Goal: Task Accomplishment & Management: Manage account settings

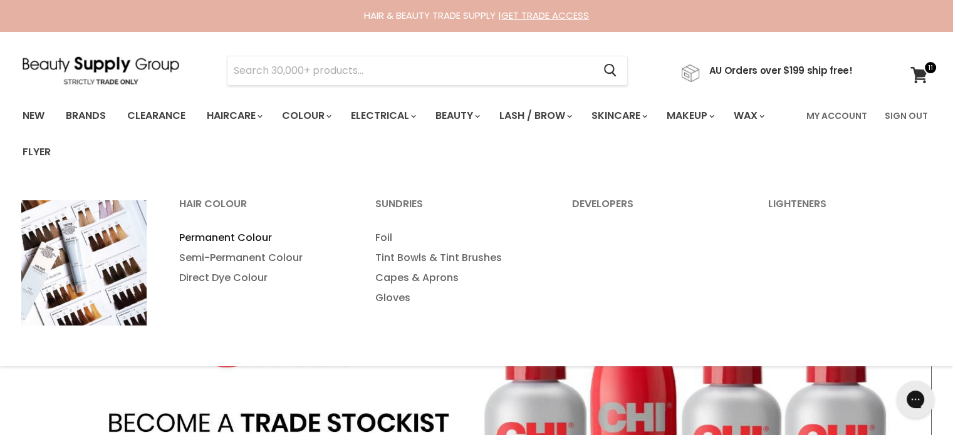
click at [258, 232] on link "Permanent Colour" at bounding box center [261, 238] width 194 height 20
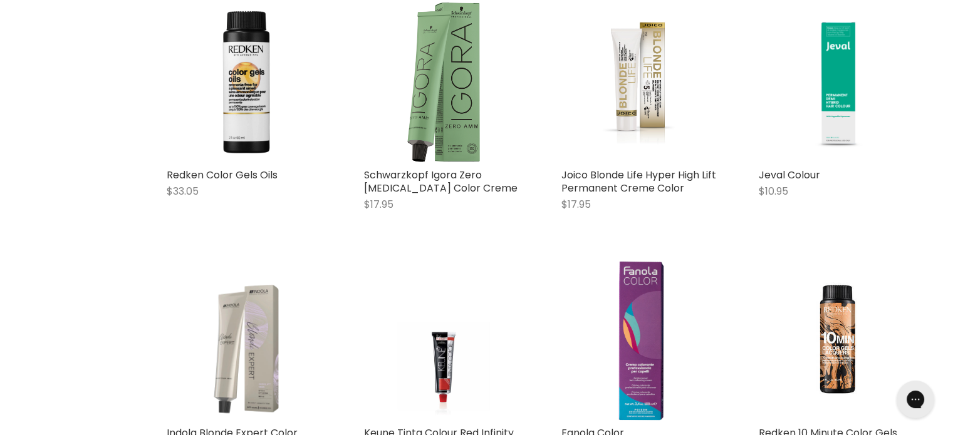
scroll to position [834, 0]
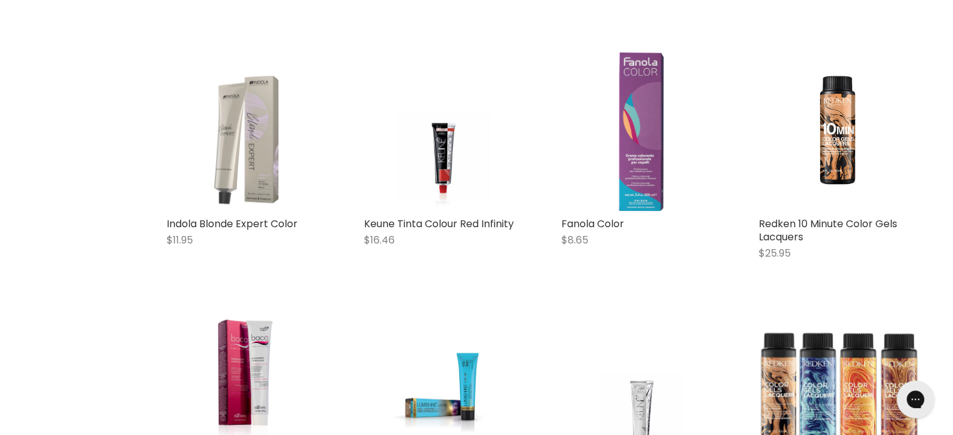
click at [630, 177] on img "Main content" at bounding box center [640, 131] width 45 height 160
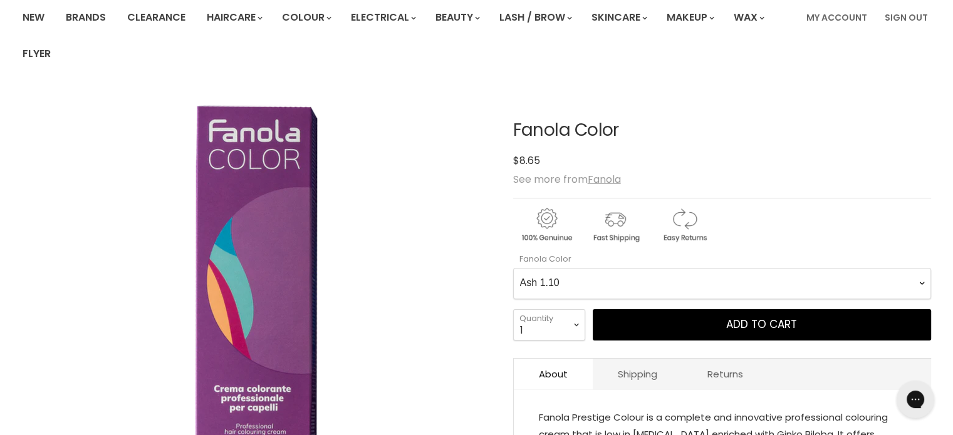
scroll to position [209, 0]
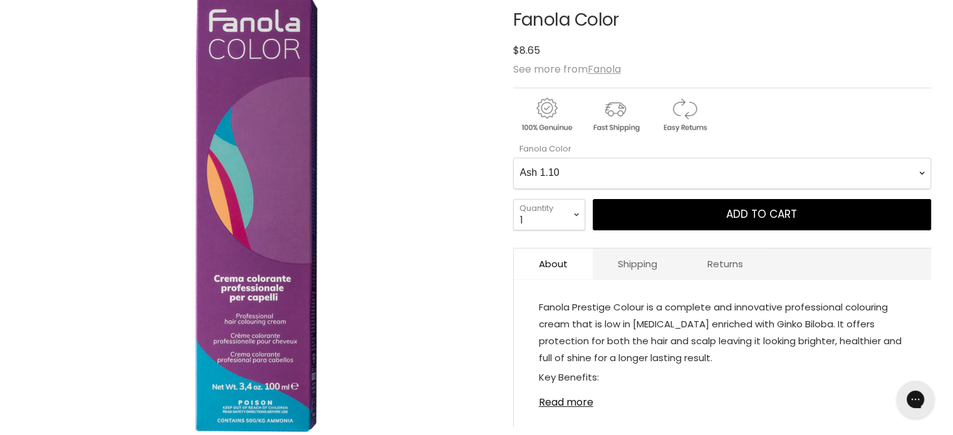
click at [631, 172] on Color-0-0 "Ash 1.10 Ash 5.1 Ash 6.1 Ash 7.1 Ash 8.1 Ash 9.1 Ash 10.1 Intense Ash 5.11 Inte…" at bounding box center [722, 173] width 418 height 31
click at [513, 158] on Color-0-0 "Ash 1.10 Ash 5.1 Ash 6.1 Ash 7.1 Ash 8.1 Ash 9.1 Ash 10.1 Intense Ash 5.11 Inte…" at bounding box center [722, 173] width 418 height 31
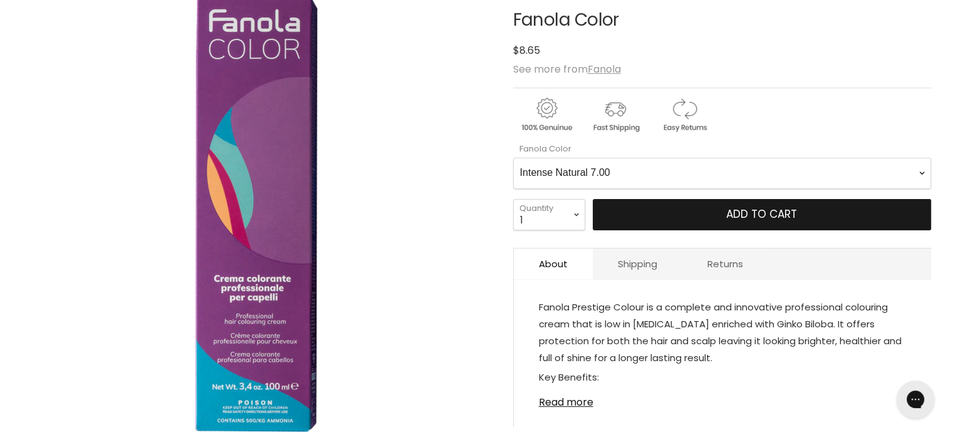
click at [700, 203] on button "Add to cart" at bounding box center [762, 214] width 338 height 31
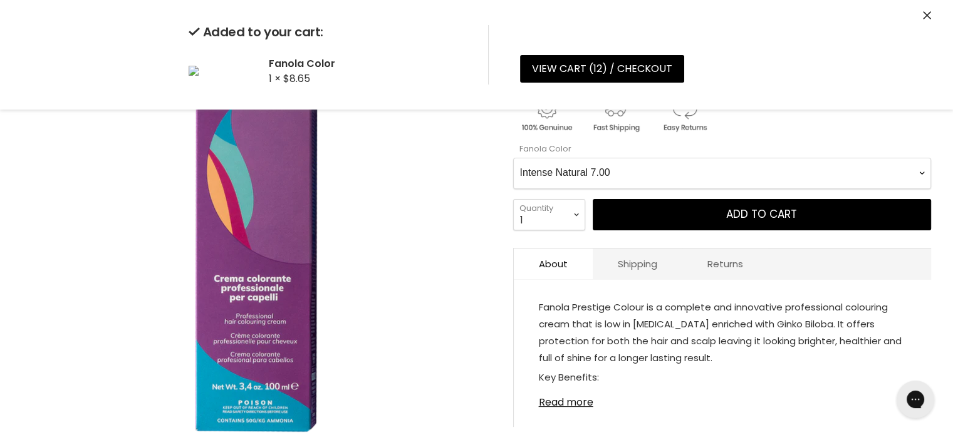
click at [687, 177] on Color-0-0 "Ash 1.10 Ash 5.1 Ash 6.1 Ash 7.1 Ash 8.1 Ash 9.1 Ash 10.1 Intense Ash 5.11 Inte…" at bounding box center [722, 173] width 418 height 31
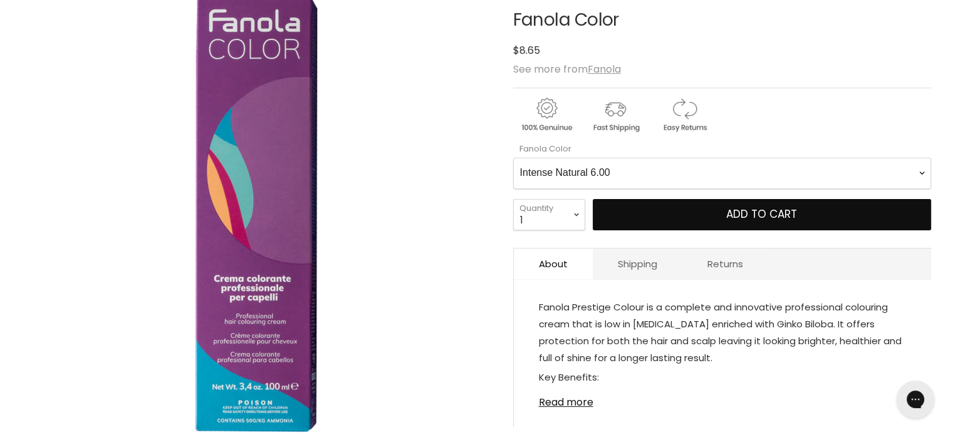
click at [513, 158] on Color-0-0 "Ash 1.10 Ash 5.1 Ash 6.1 Ash 7.1 Ash 8.1 Ash 9.1 Ash 10.1 Intense Ash 5.11 Inte…" at bounding box center [722, 173] width 418 height 31
click at [709, 217] on button "Add to cart" at bounding box center [762, 214] width 338 height 31
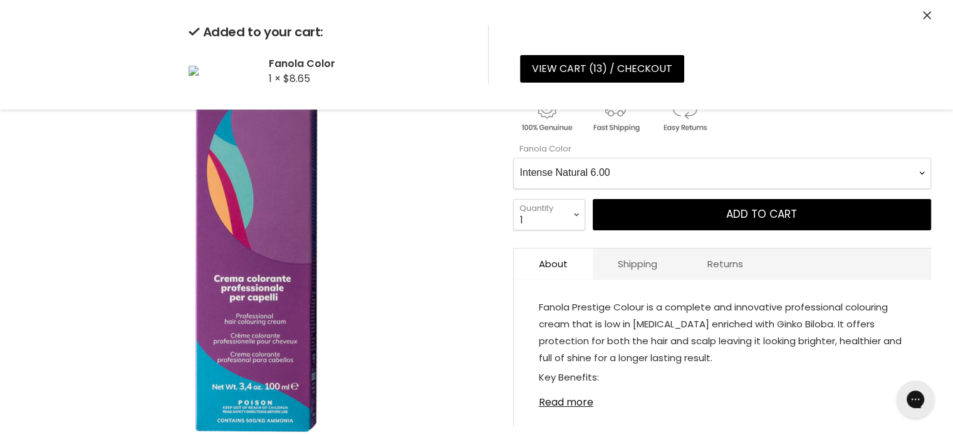
click at [714, 181] on Color-0-0 "Ash 1.10 Ash 5.1 Ash 6.1 Ash 7.1 Ash 8.1 Ash 9.1 Ash 10.1 Intense Ash 5.11 Inte…" at bounding box center [722, 173] width 418 height 31
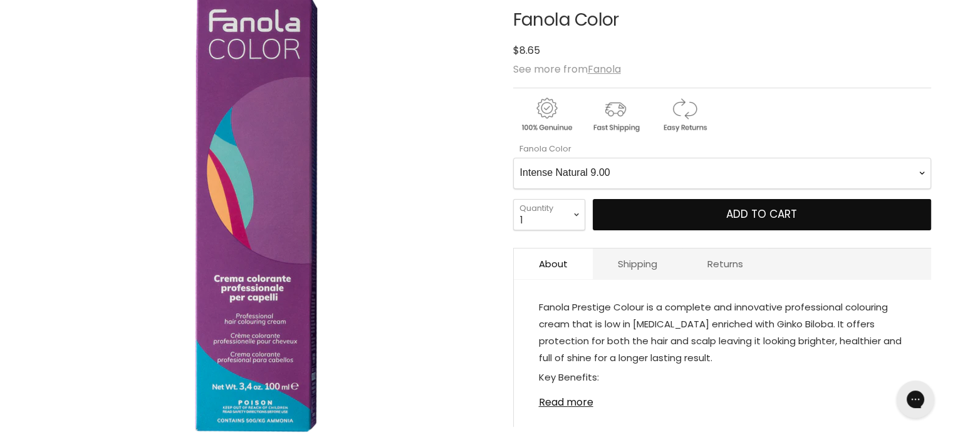
click at [513, 158] on Color-0-0 "Ash 1.10 Ash 5.1 Ash 6.1 Ash 7.1 Ash 8.1 Ash 9.1 Ash 10.1 Intense Ash 5.11 Inte…" at bounding box center [722, 173] width 418 height 31
click at [697, 222] on button "Add to cart" at bounding box center [762, 214] width 338 height 31
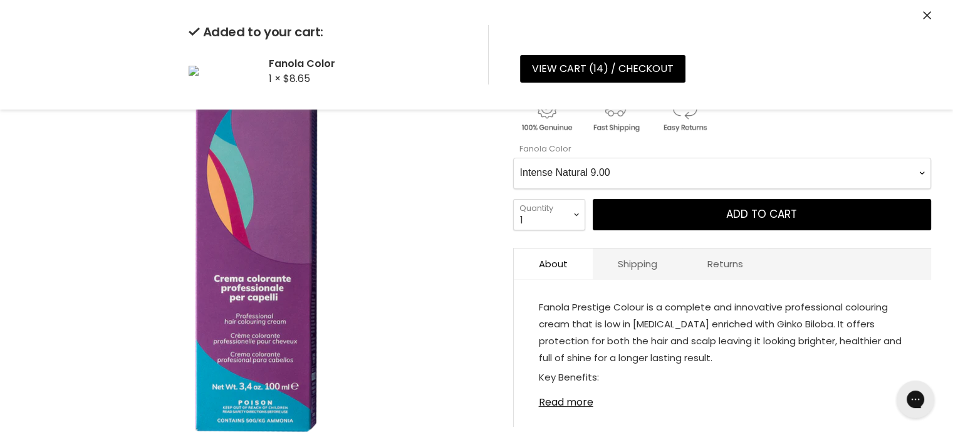
click at [687, 162] on Color-0-0 "Ash 1.10 Ash 5.1 Ash 6.1 Ash 7.1 Ash 8.1 Ash 9.1 Ash 10.1 Intense Ash 5.11 Inte…" at bounding box center [722, 173] width 418 height 31
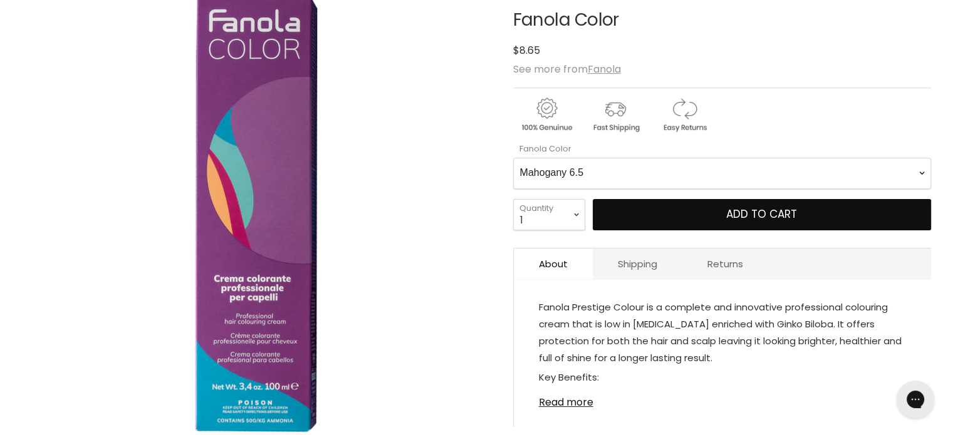
click at [513, 158] on Color-0-0 "Ash 1.10 Ash 5.1 Ash 6.1 Ash 7.1 Ash 8.1 Ash 9.1 Ash 10.1 Intense Ash 5.11 Inte…" at bounding box center [722, 173] width 418 height 31
click at [712, 227] on button "Add to cart" at bounding box center [762, 214] width 338 height 31
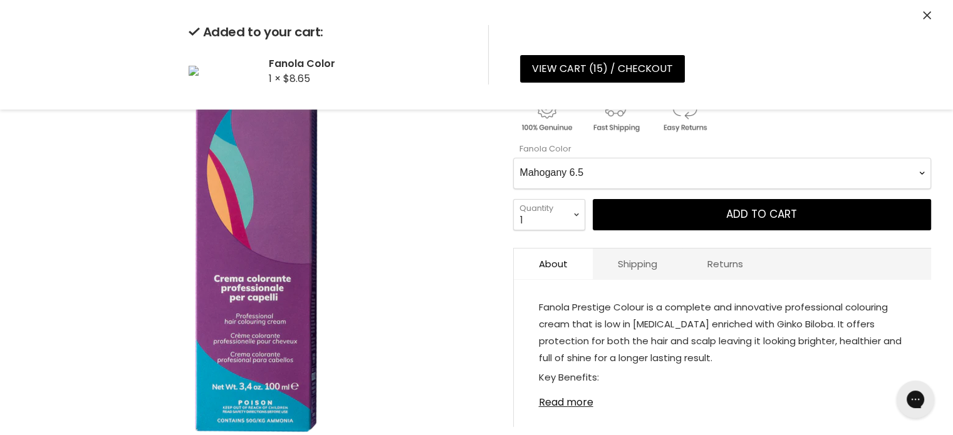
click at [707, 176] on Color-0-0 "Ash 1.10 Ash 5.1 Ash 6.1 Ash 7.1 Ash 8.1 Ash 9.1 Ash 10.1 Intense Ash 5.11 Inte…" at bounding box center [722, 173] width 418 height 31
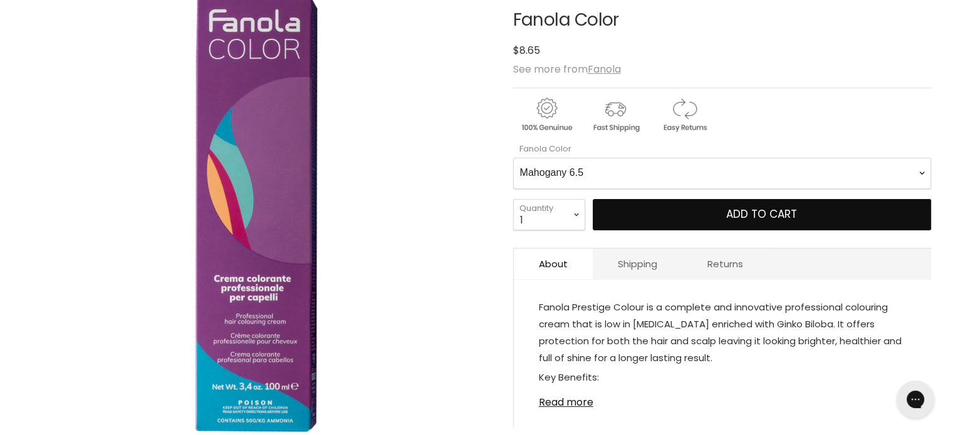
select Color-0-0 "Red 5.6"
click at [513, 158] on Color-0-0 "Ash 1.10 Ash 5.1 Ash 6.1 Ash 7.1 Ash 8.1 Ash 9.1 Ash 10.1 Intense Ash 5.11 Inte…" at bounding box center [722, 173] width 418 height 31
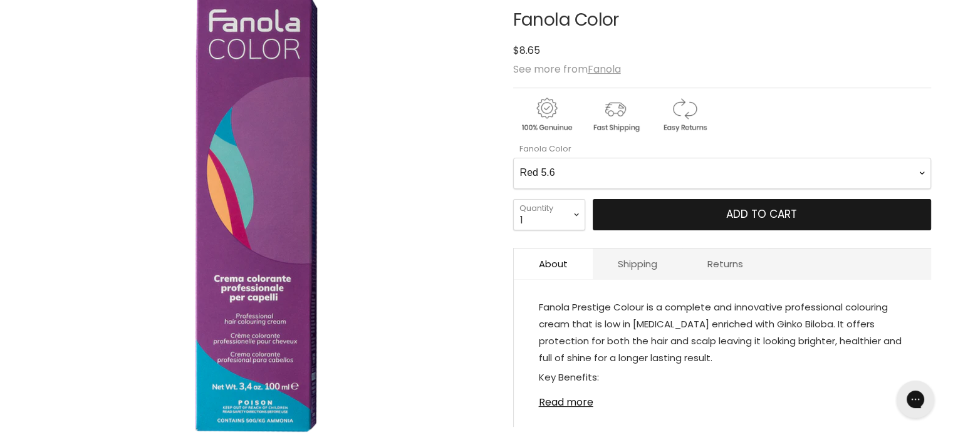
click at [704, 214] on button "Add to cart" at bounding box center [762, 214] width 338 height 31
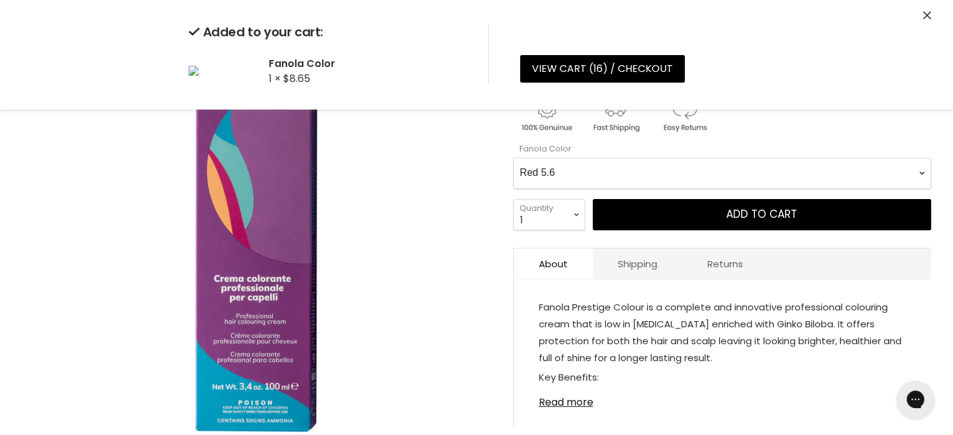
click at [667, 170] on Color-0-0 "Ash 1.10 Ash 5.1 Ash 6.1 Ash 7.1 Ash 8.1 Ash 9.1 Ash 10.1 Intense Ash 5.11 Inte…" at bounding box center [722, 173] width 418 height 31
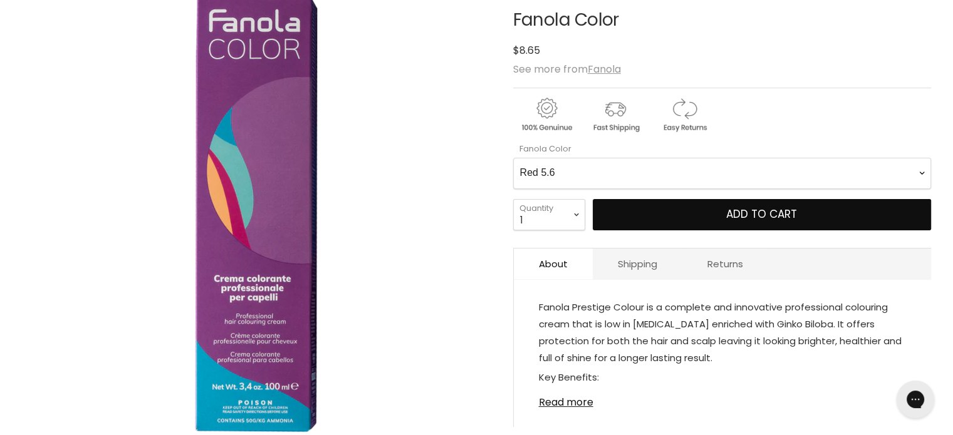
scroll to position [0, 0]
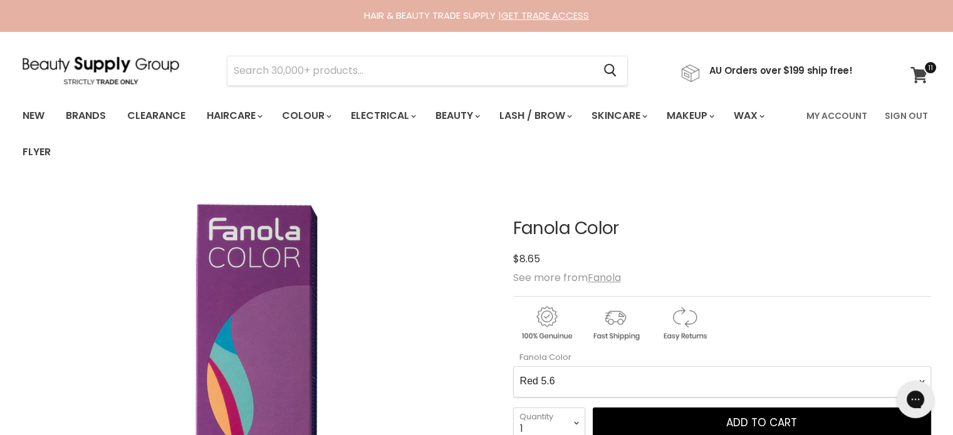
click at [919, 76] on icon at bounding box center [918, 75] width 17 height 16
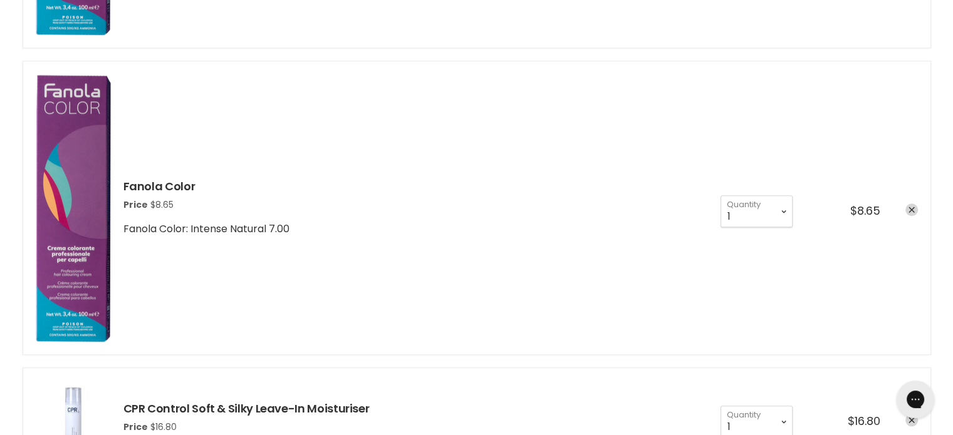
scroll to position [1253, 0]
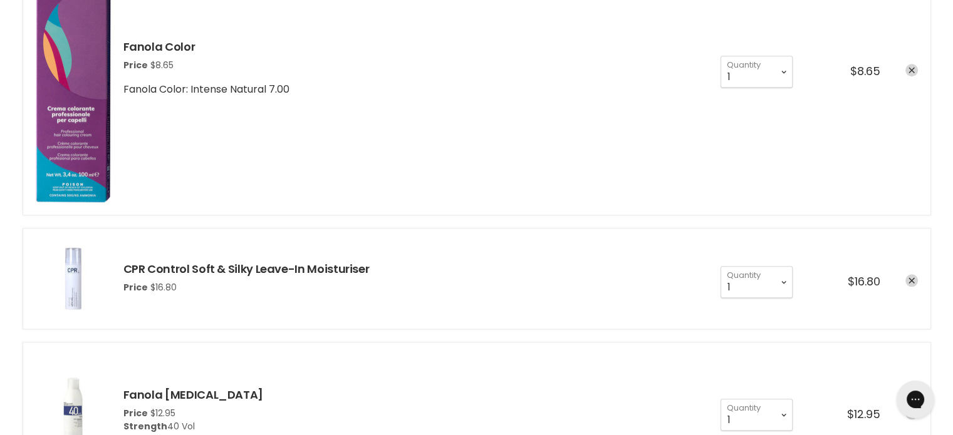
click at [792, 275] on div "1 2 3 4 5 6 7 8 9 10+ Quantity 1 Quantity" at bounding box center [762, 281] width 85 height 31
click at [784, 276] on select "1 2 3 4 5 6 7 8 9 10+" at bounding box center [756, 281] width 72 height 31
select select "2"
click at [720, 266] on select "1 2 3 4 5 6 7 8 9 10+" at bounding box center [756, 281] width 72 height 31
type input "2"
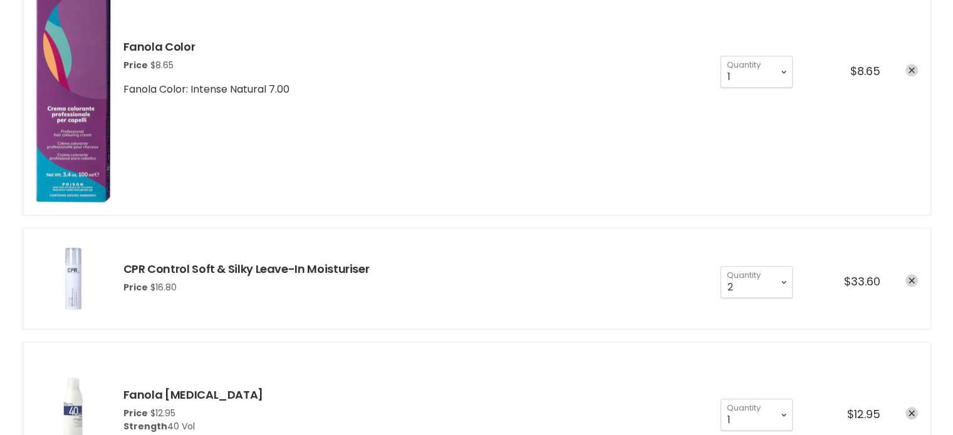
scroll to position [1253, 0]
select select "2"
type input "2"
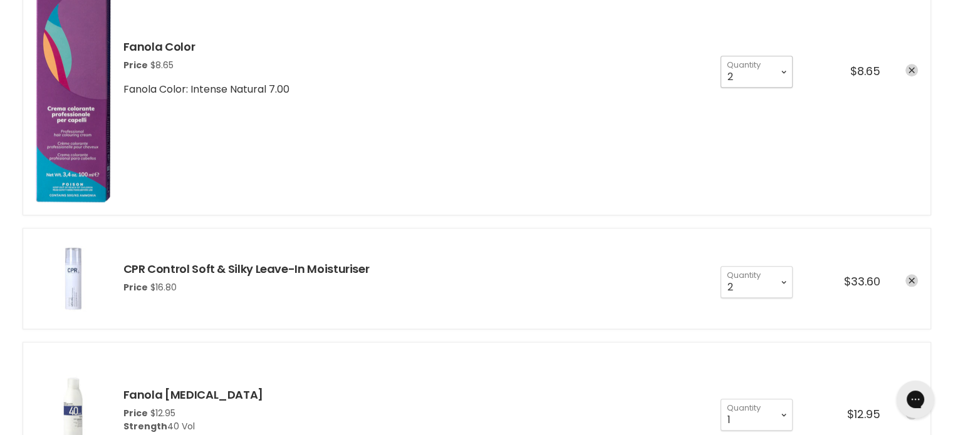
scroll to position [1462, 0]
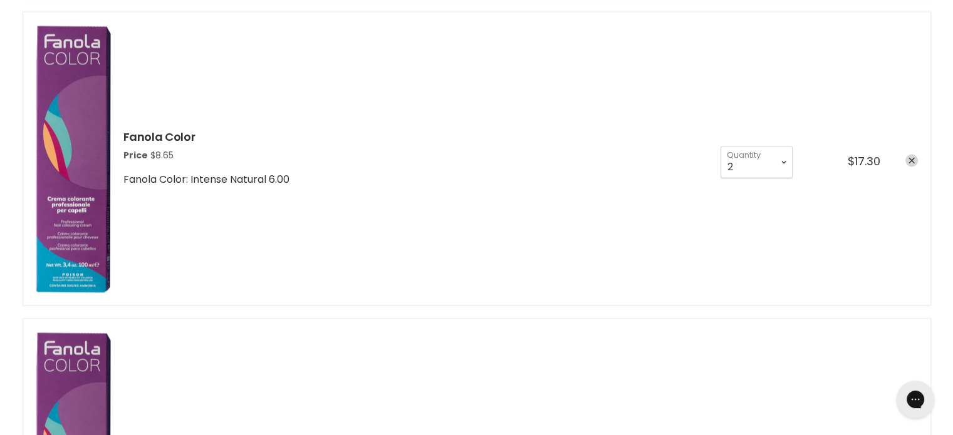
scroll to position [2088, 0]
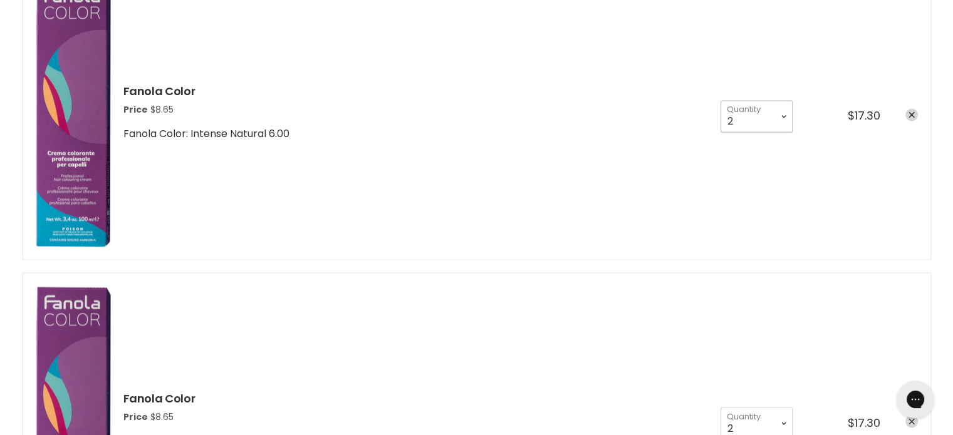
select select "3"
type input "3"
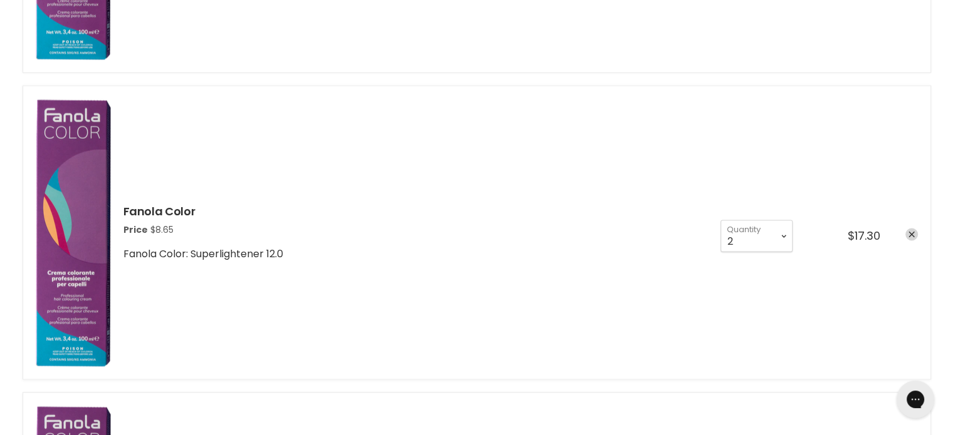
scroll to position [2297, 0]
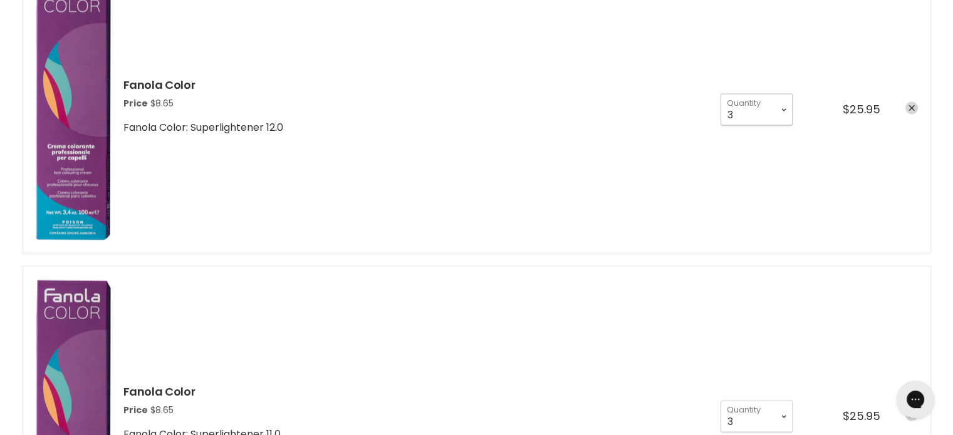
select select "2"
type input "2"
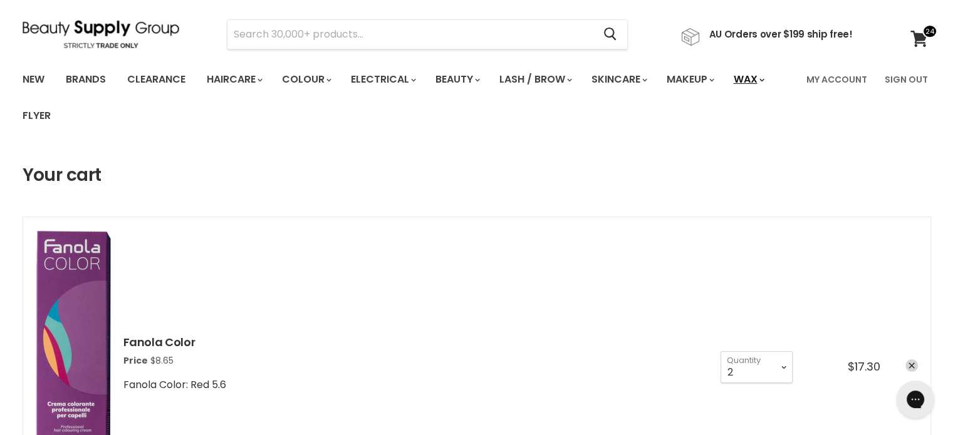
scroll to position [0, 0]
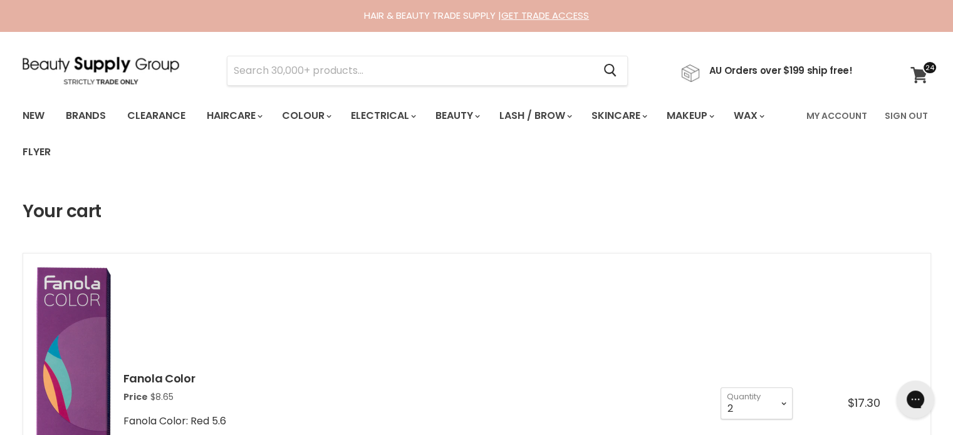
click at [920, 65] on link "View cart" at bounding box center [920, 75] width 33 height 29
click at [924, 65] on span at bounding box center [929, 68] width 15 height 14
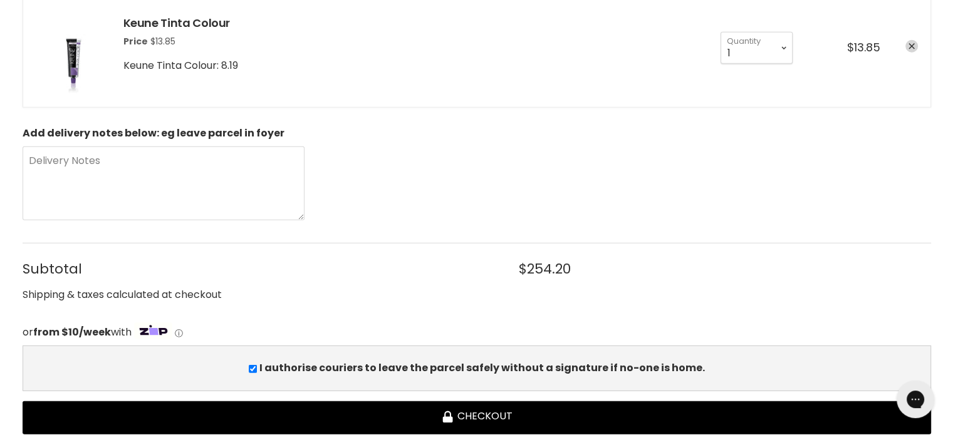
scroll to position [3654, 0]
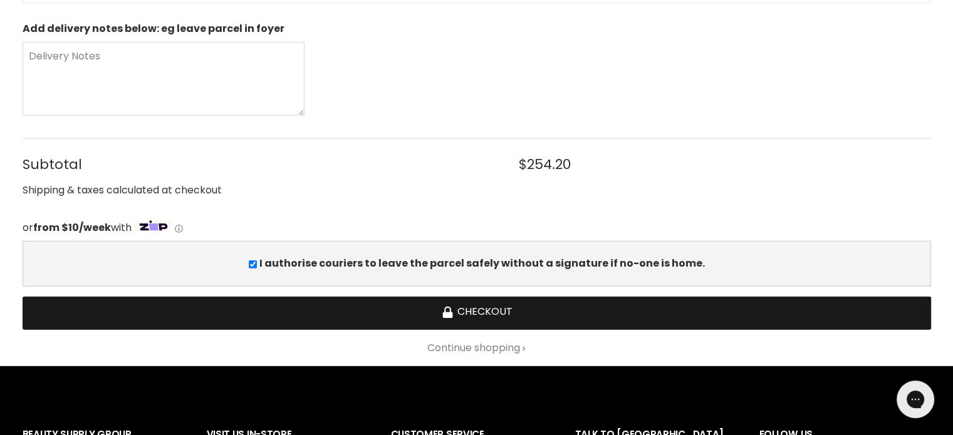
click at [496, 308] on button "Checkout" at bounding box center [477, 313] width 908 height 33
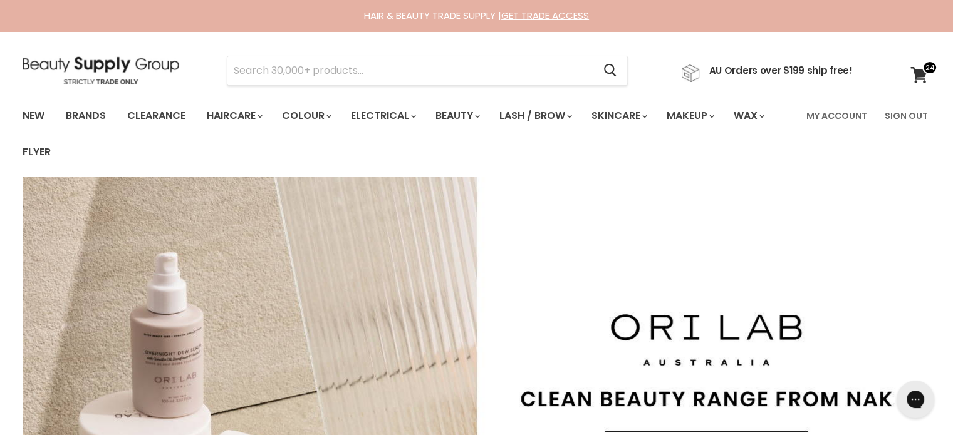
click at [146, 70] on img at bounding box center [101, 70] width 157 height 28
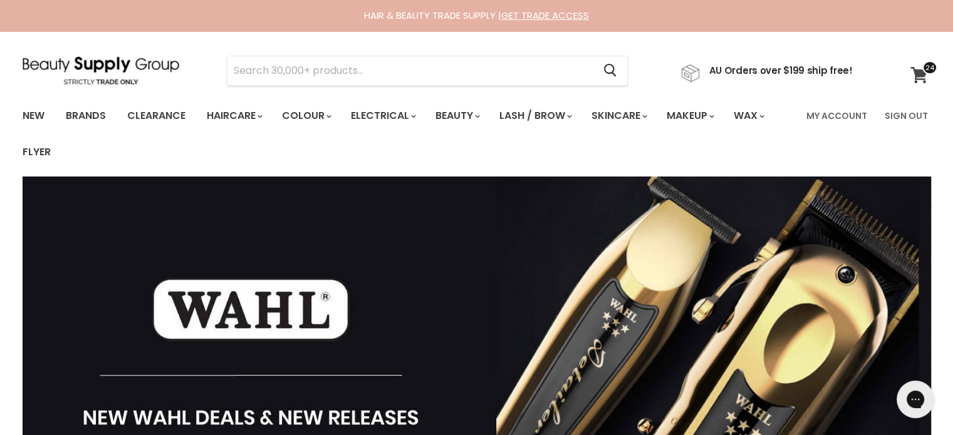
click at [928, 72] on span at bounding box center [929, 68] width 15 height 14
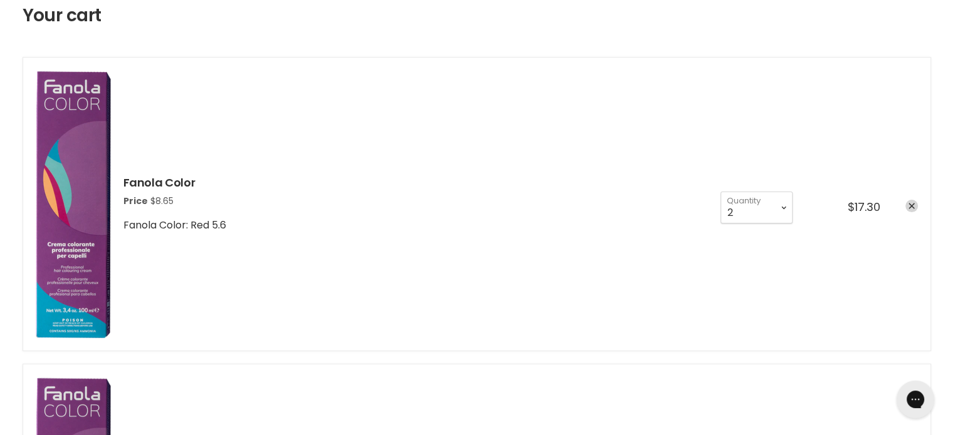
scroll to position [209, 0]
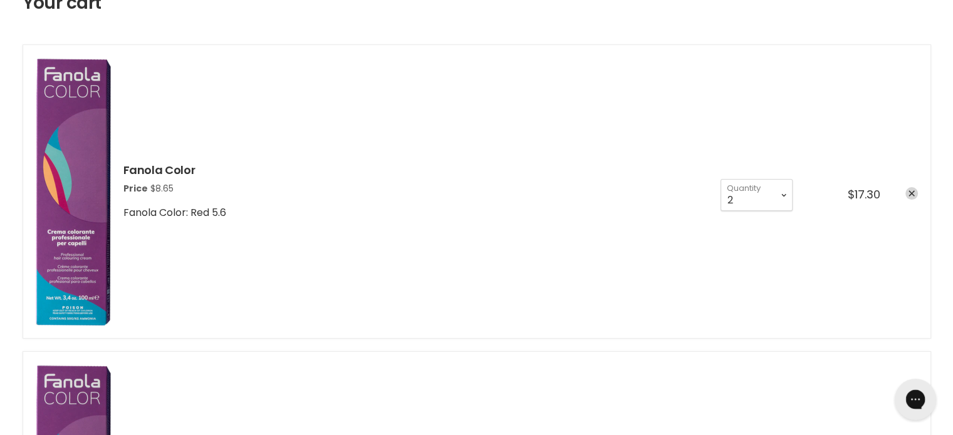
click at [916, 393] on icon "Gorgias live chat" at bounding box center [915, 400] width 14 height 14
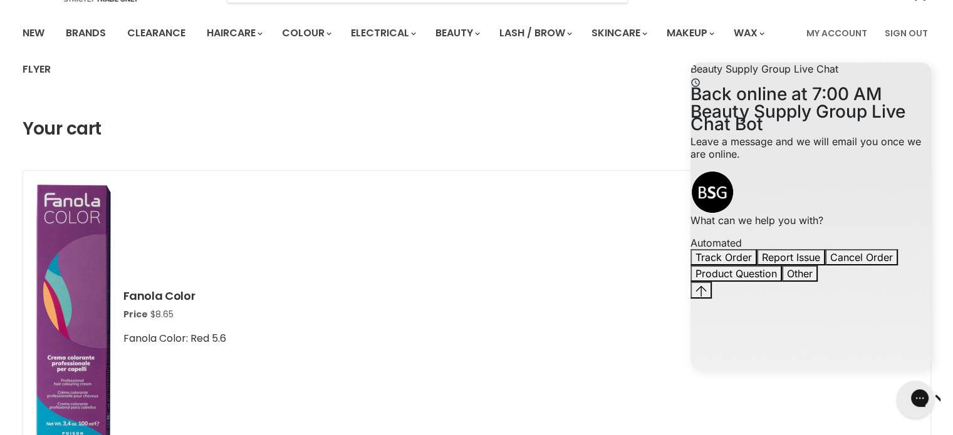
scroll to position [0, 0]
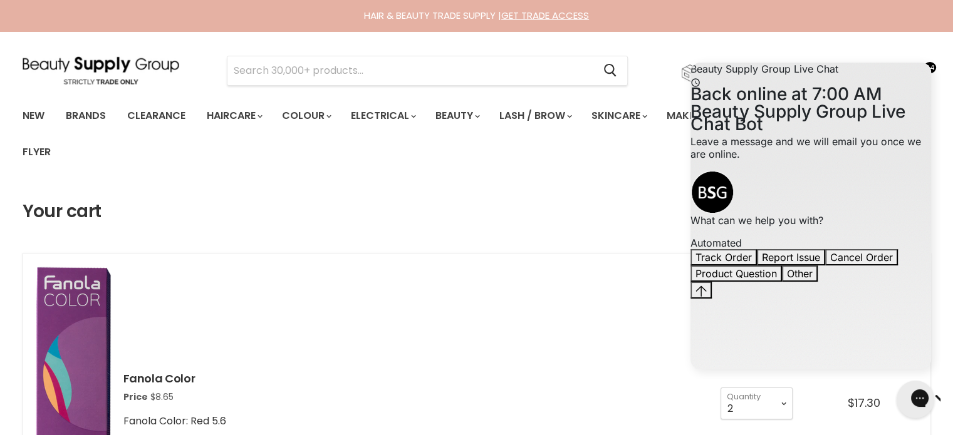
click at [942, 53] on section "Menu Cancel" at bounding box center [477, 64] width 940 height 66
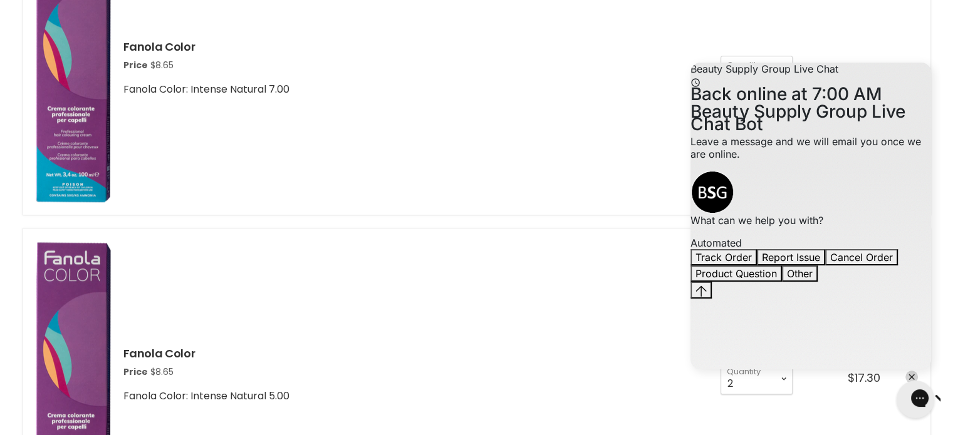
scroll to position [1775, 0]
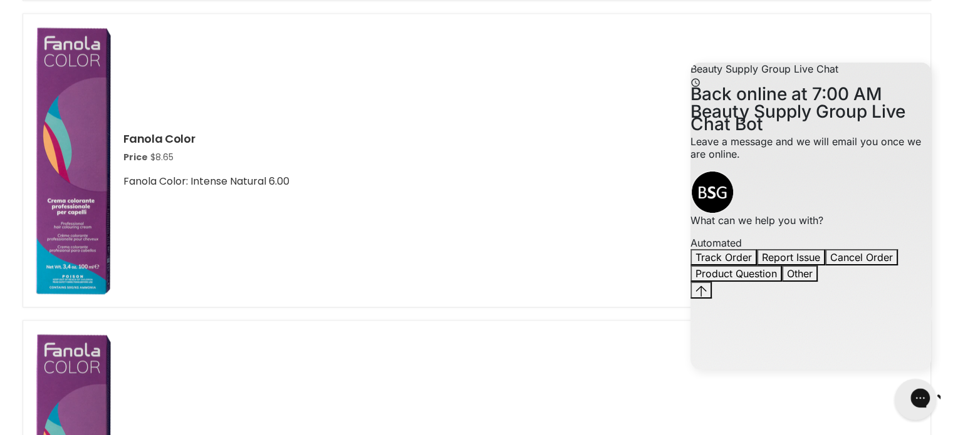
click at [952, 397] on icon "Gorgias live chat" at bounding box center [964, 398] width 14 height 14
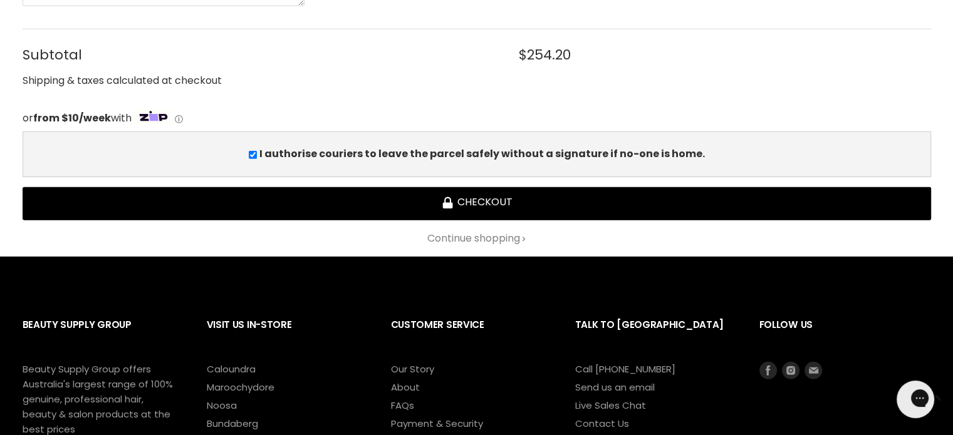
scroll to position [3863, 0]
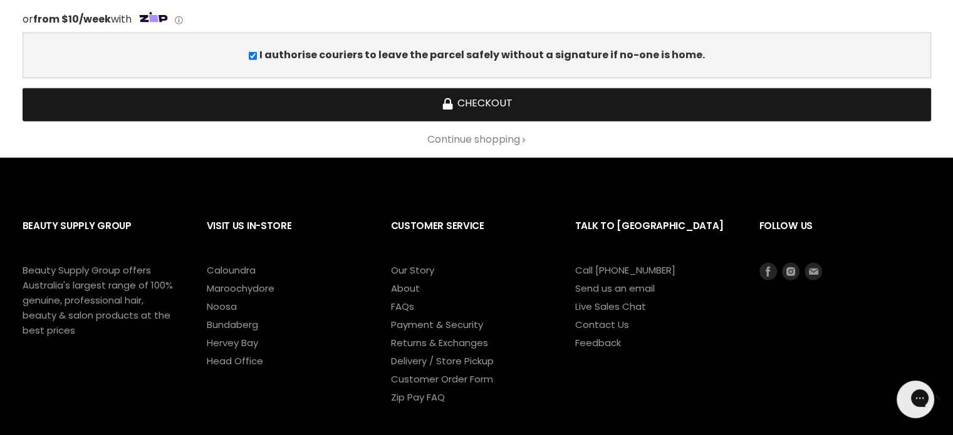
click at [594, 88] on button "Checkout" at bounding box center [477, 104] width 908 height 33
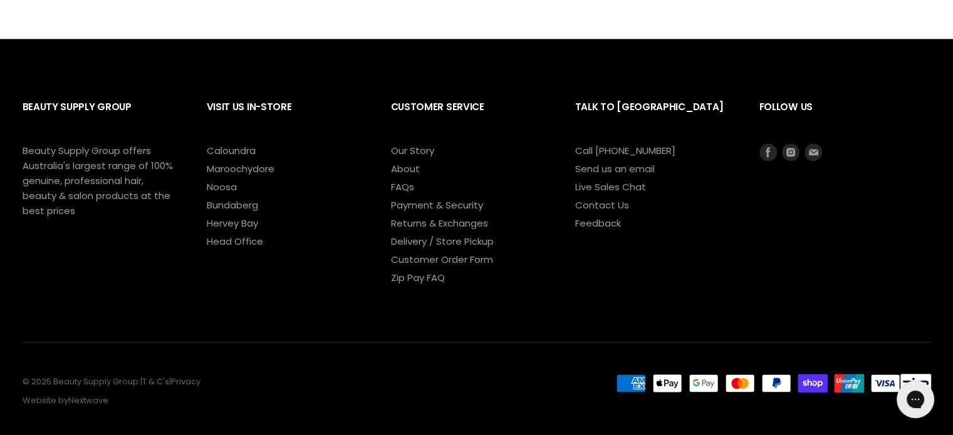
scroll to position [1725, 0]
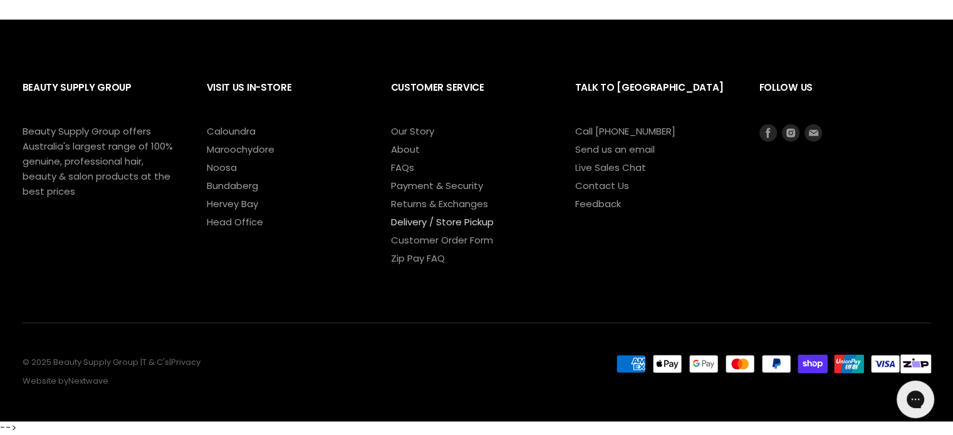
click at [411, 219] on link "Delivery / Store Pickup" at bounding box center [442, 222] width 103 height 13
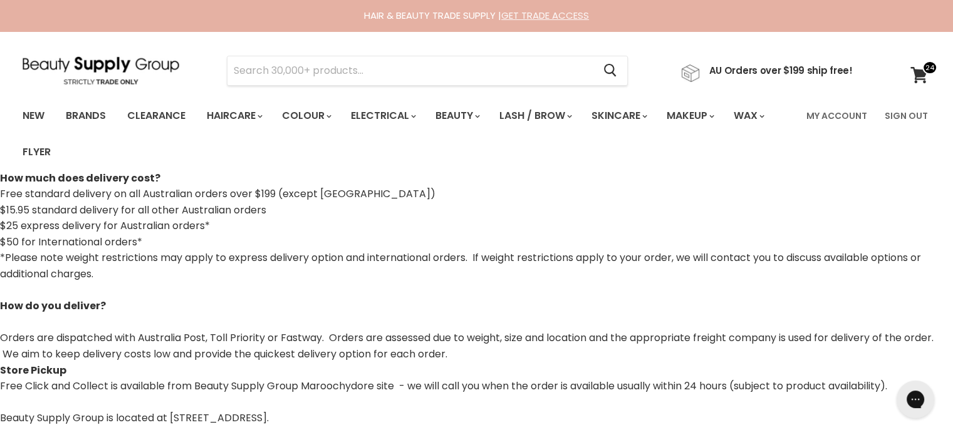
click at [561, 9] on link "GET TRADE ACCESS" at bounding box center [545, 15] width 88 height 13
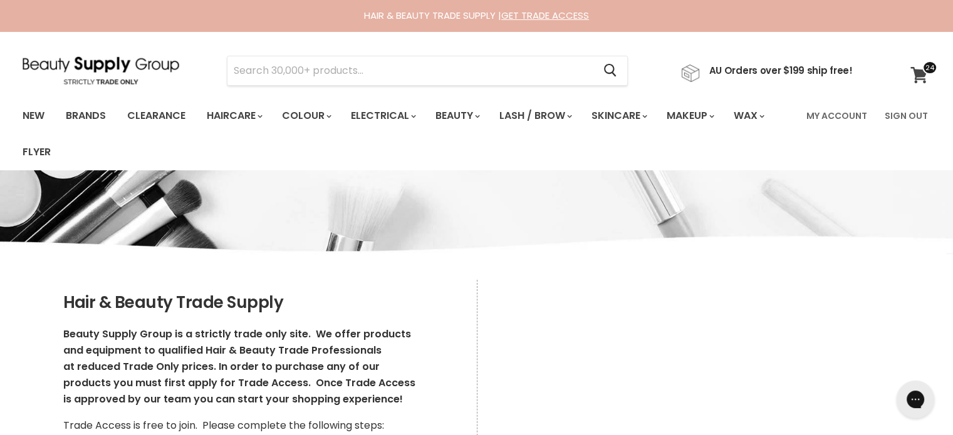
click at [927, 79] on icon at bounding box center [919, 75] width 18 height 16
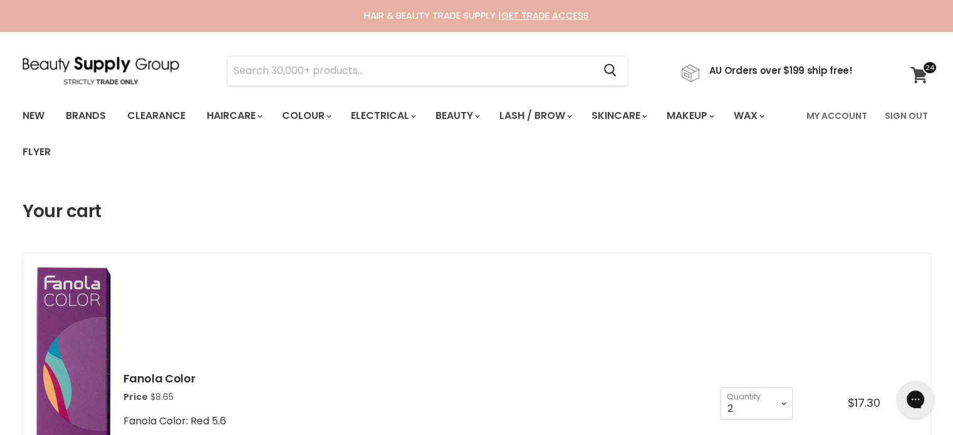
click at [927, 77] on icon at bounding box center [919, 75] width 18 height 16
click at [842, 116] on link "My Account" at bounding box center [837, 116] width 76 height 26
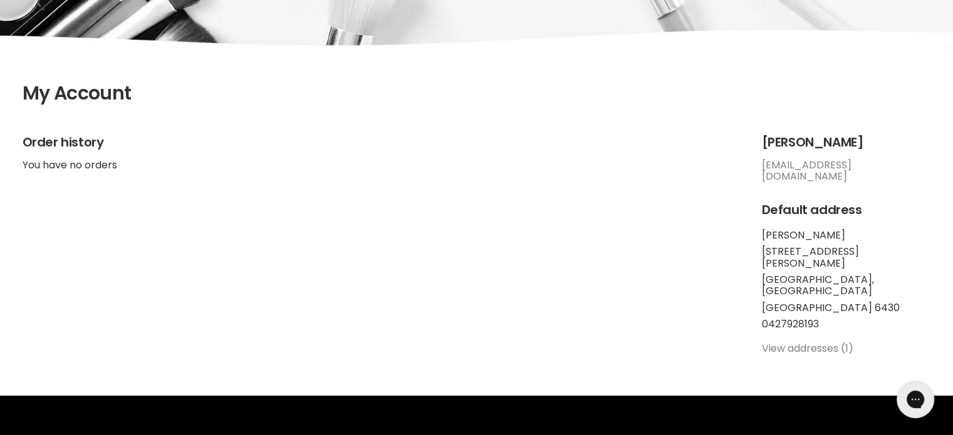
scroll to position [209, 0]
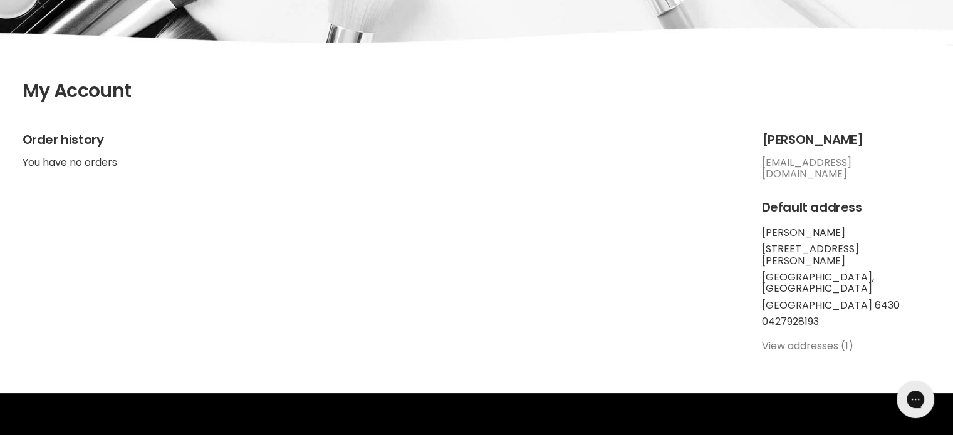
click at [806, 339] on link "View addresses (1)" at bounding box center [807, 346] width 91 height 14
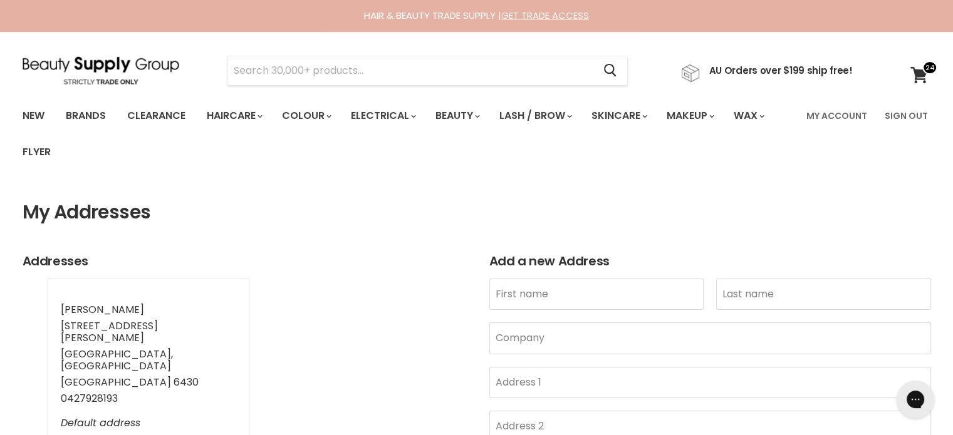
click at [573, 19] on link "GET TRADE ACCESS" at bounding box center [545, 15] width 88 height 13
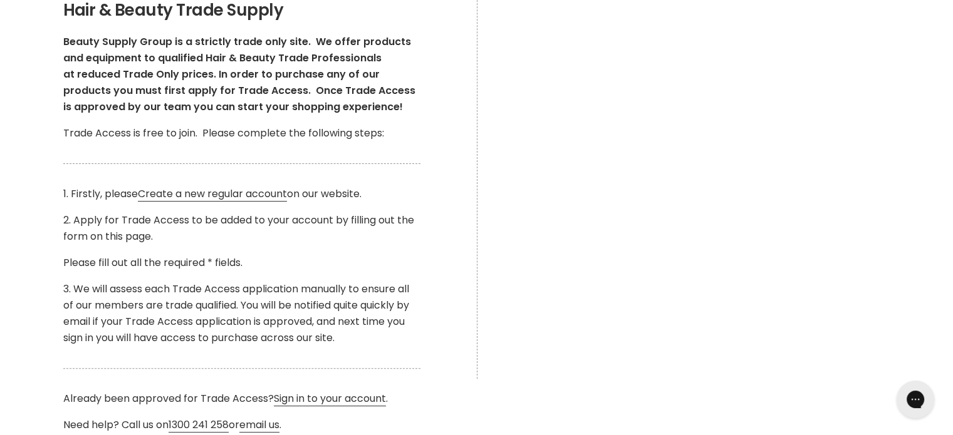
scroll to position [313, 0]
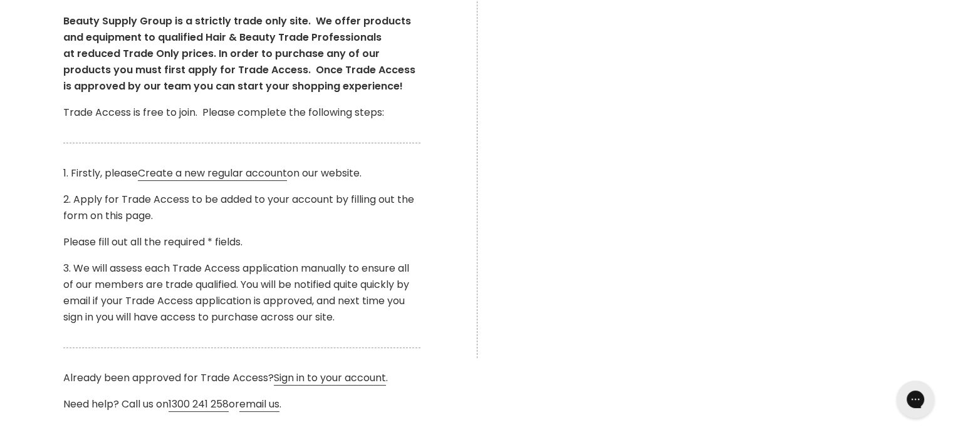
click at [636, 348] on div "Main content" at bounding box center [712, 162] width 470 height 391
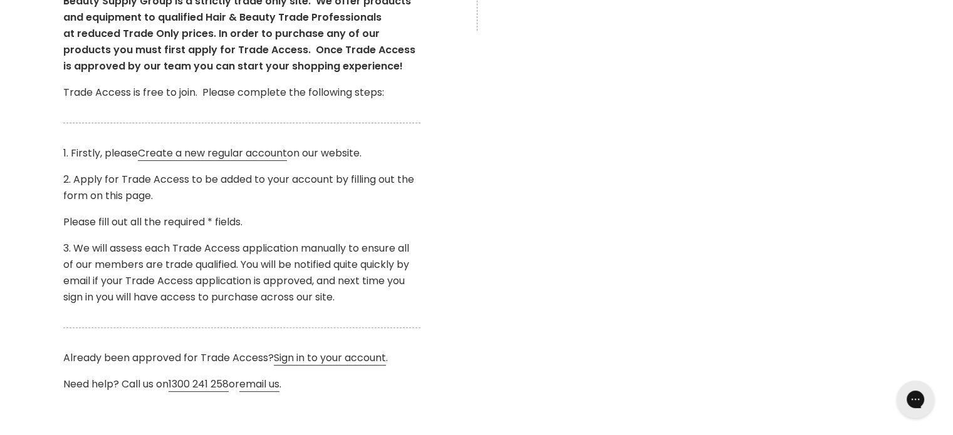
scroll to position [496, 0]
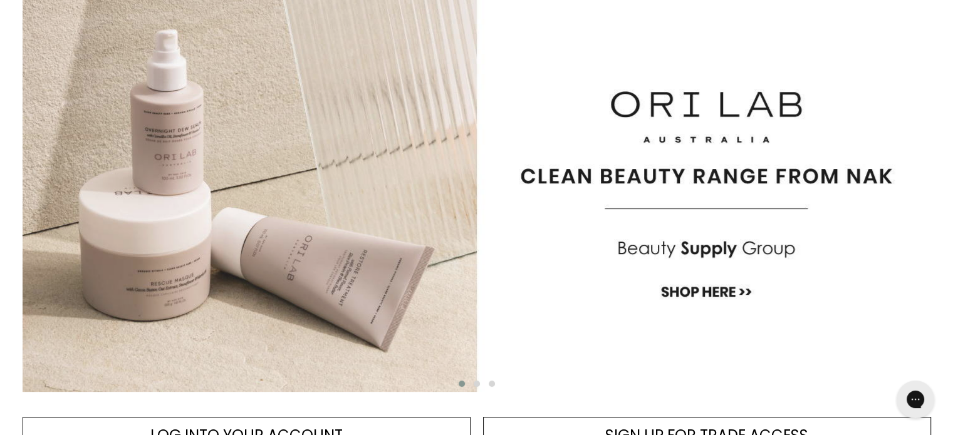
scroll to position [313, 0]
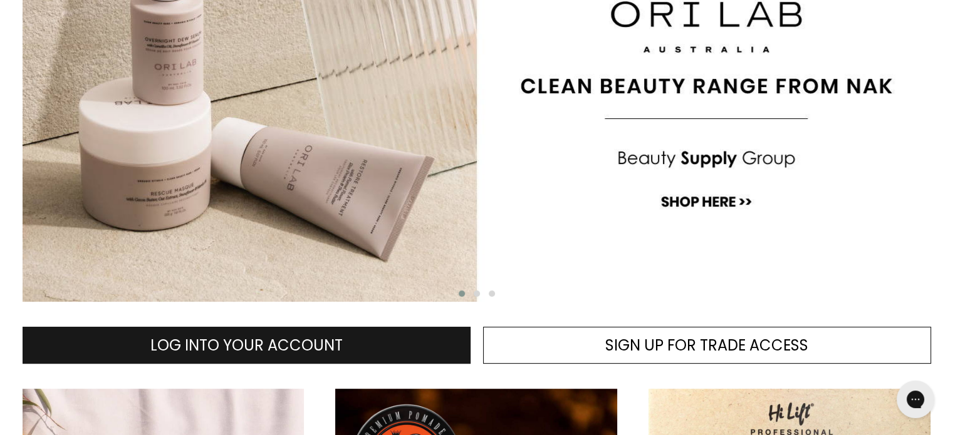
click at [298, 344] on span "LOG INTO YOUR ACCOUNT" at bounding box center [246, 345] width 192 height 21
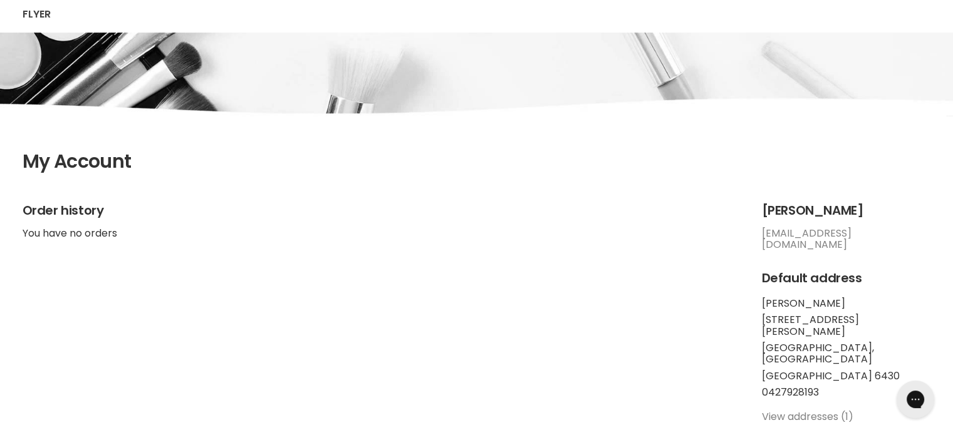
scroll to position [209, 0]
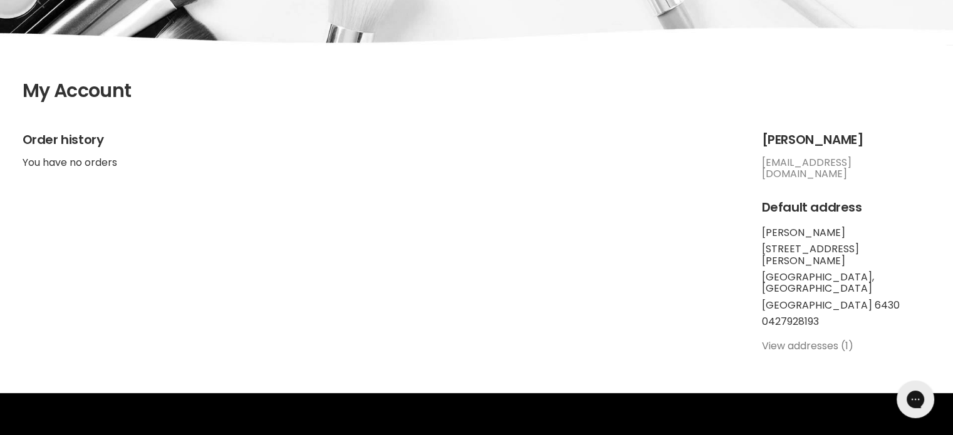
click at [820, 339] on link "View addresses (1)" at bounding box center [807, 346] width 91 height 14
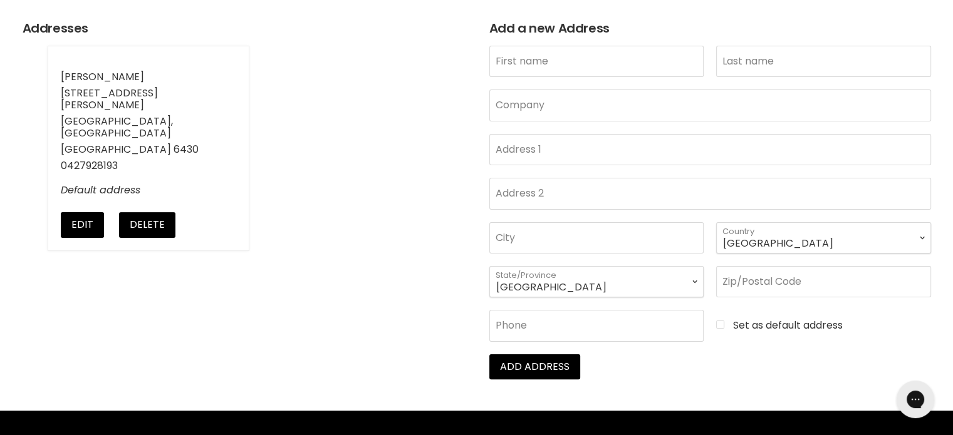
scroll to position [209, 0]
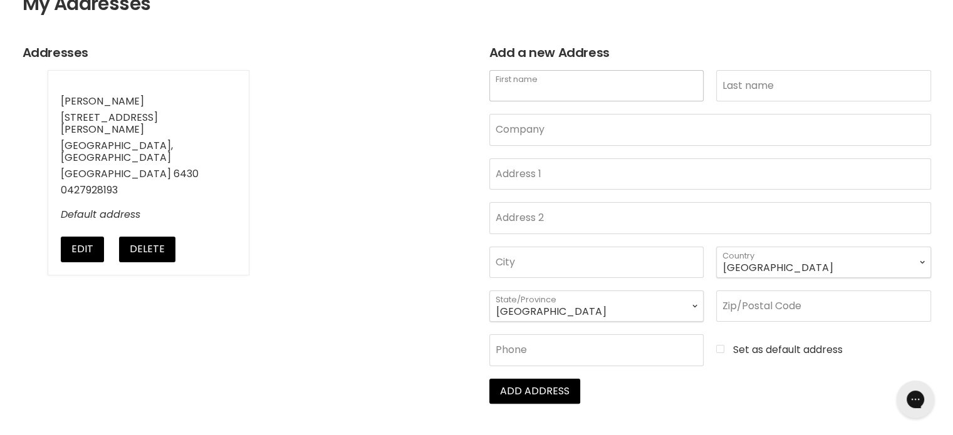
click at [638, 95] on input "First name" at bounding box center [596, 85] width 215 height 31
type input "Annette"
type input "Rule"
type input "Shades of Grey Hairdressing"
type input "29 Longmore Pde Broadwood"
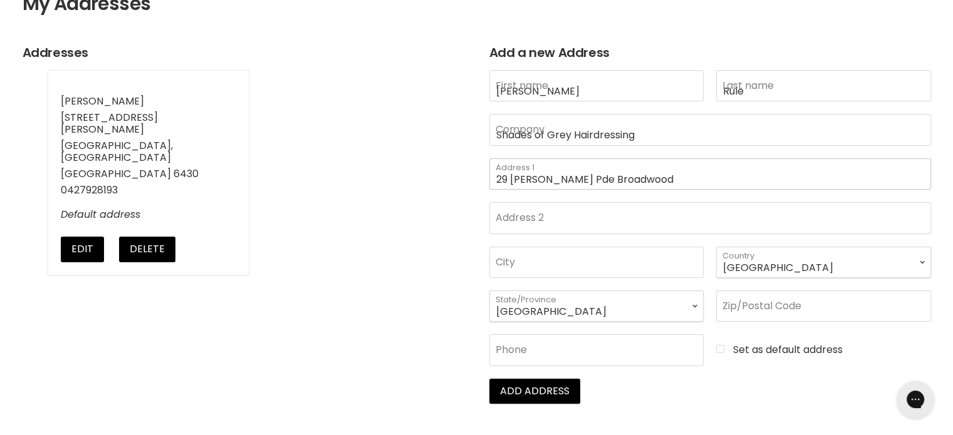
type input "KALGOORLIE WA 6430"
select select "Western Australia"
type input "6430"
type input "0427928193"
click at [720, 347] on input "Set as default address" at bounding box center [823, 349] width 215 height 11
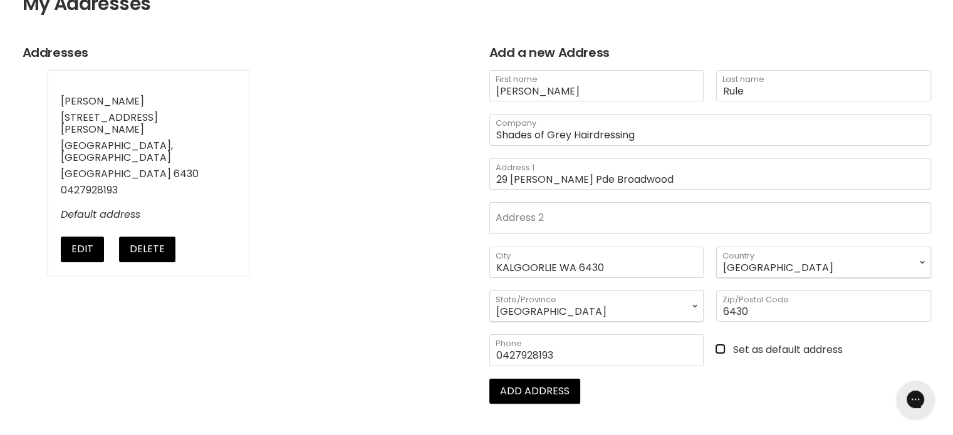
checkbox input "true"
click at [563, 385] on button "Add address" at bounding box center [534, 391] width 91 height 25
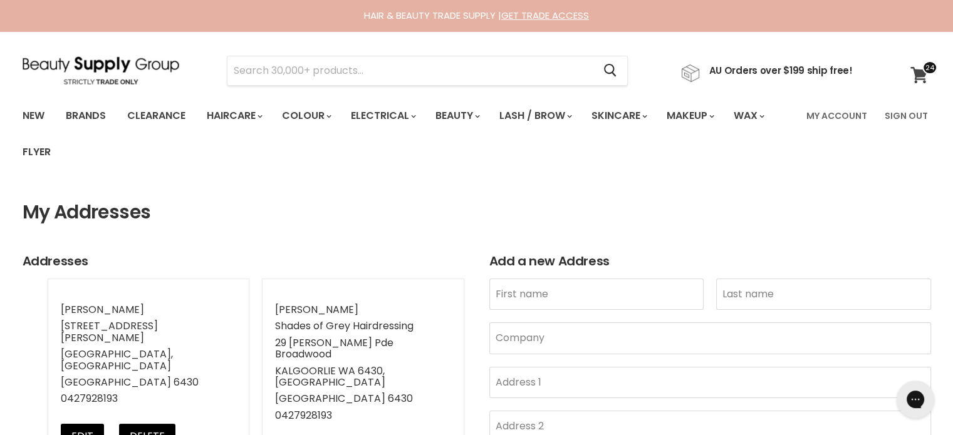
click at [927, 80] on icon at bounding box center [919, 75] width 18 height 16
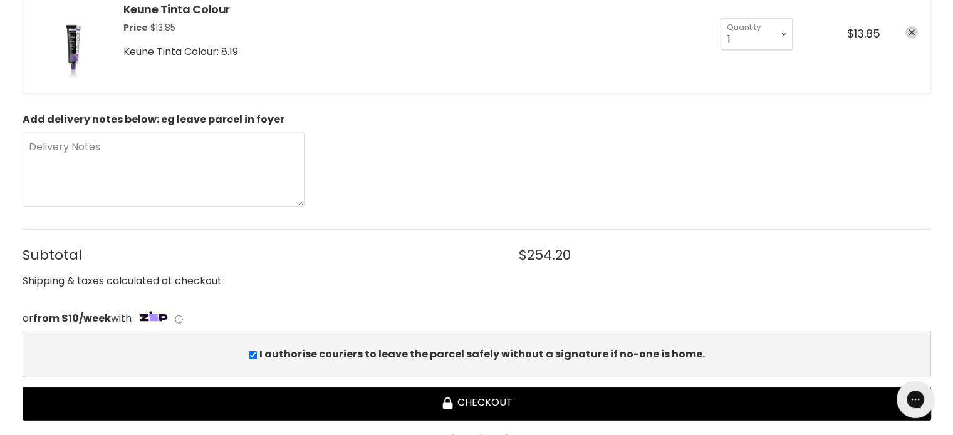
scroll to position [3759, 0]
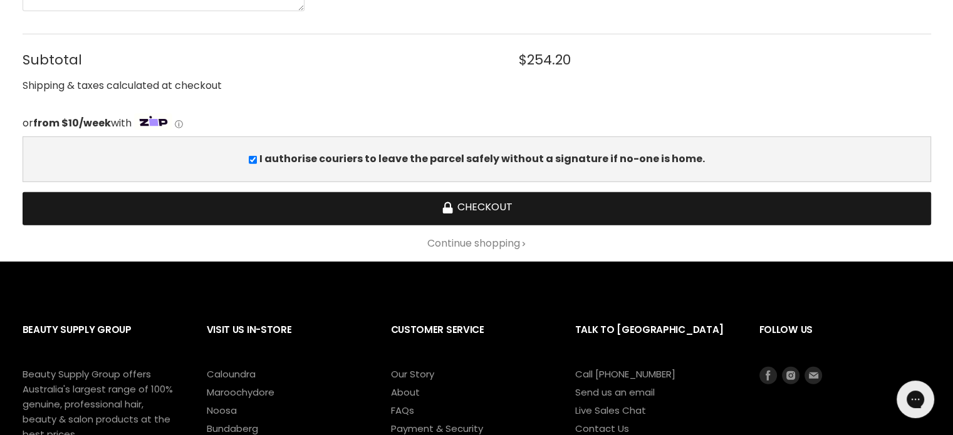
click at [530, 200] on button "Checkout" at bounding box center [477, 208] width 908 height 33
